Goal: Task Accomplishment & Management: Complete application form

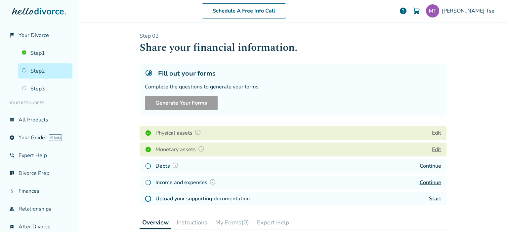
click at [436, 131] on button "Edit" at bounding box center [436, 133] width 9 height 8
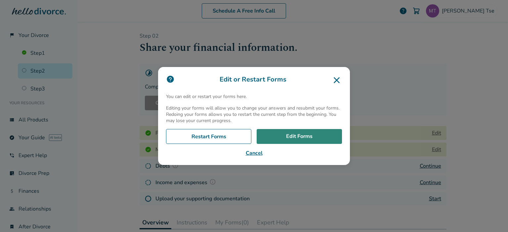
click at [305, 134] on link "Edit Forms" at bounding box center [299, 136] width 85 height 15
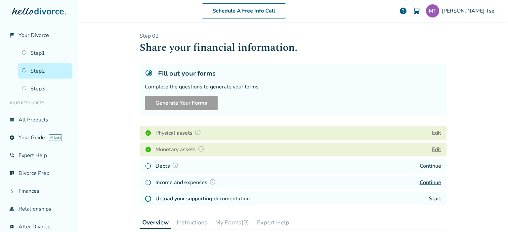
click at [438, 150] on button "Edit" at bounding box center [436, 150] width 9 height 8
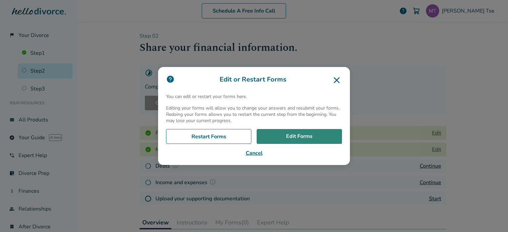
click at [291, 135] on link "Edit Forms" at bounding box center [299, 136] width 85 height 15
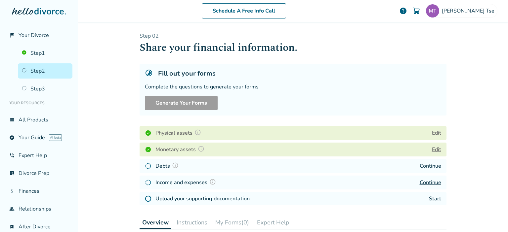
click at [436, 133] on button "Edit" at bounding box center [436, 133] width 9 height 8
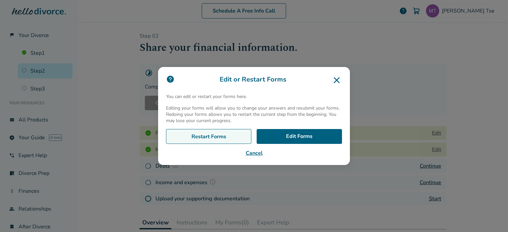
click at [217, 138] on link "Restart Forms" at bounding box center [208, 136] width 85 height 15
